Goal: Transaction & Acquisition: Purchase product/service

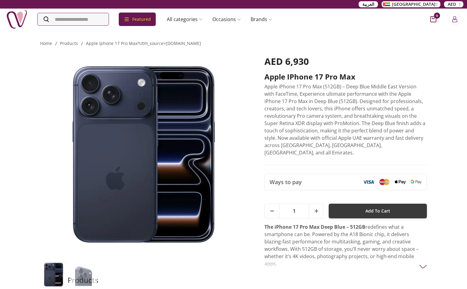
click at [389, 206] on span "Add To Cart" at bounding box center [377, 211] width 25 height 11
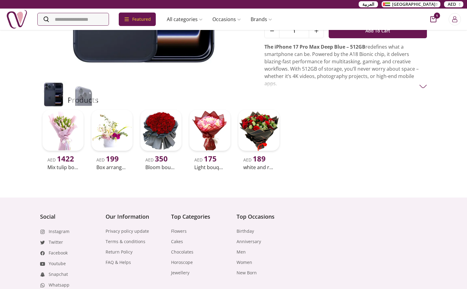
scroll to position [184, 0]
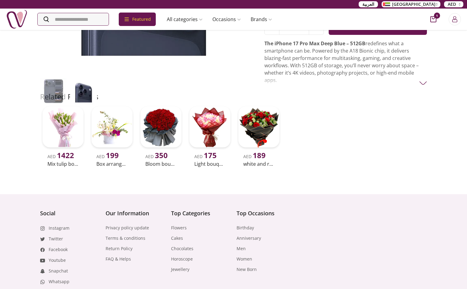
click at [423, 79] on img at bounding box center [423, 83] width 8 height 8
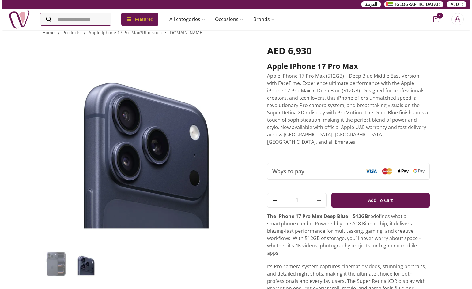
scroll to position [0, 0]
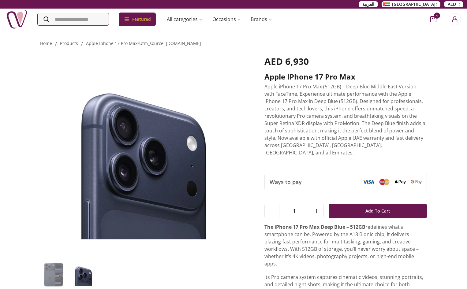
click at [432, 21] on icon "cart-button" at bounding box center [433, 19] width 6 height 6
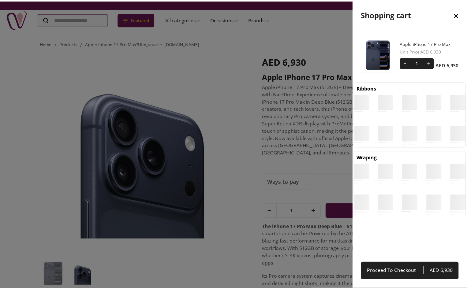
scroll to position [3, 3]
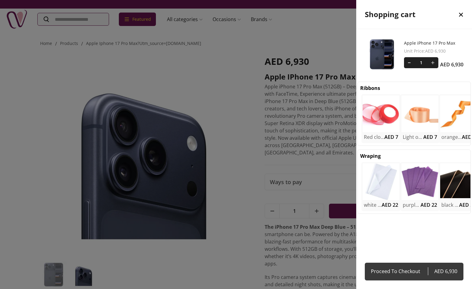
click at [440, 271] on span "AED 6,930" at bounding box center [441, 271] width 29 height 9
select select "**********"
